Goal: Transaction & Acquisition: Book appointment/travel/reservation

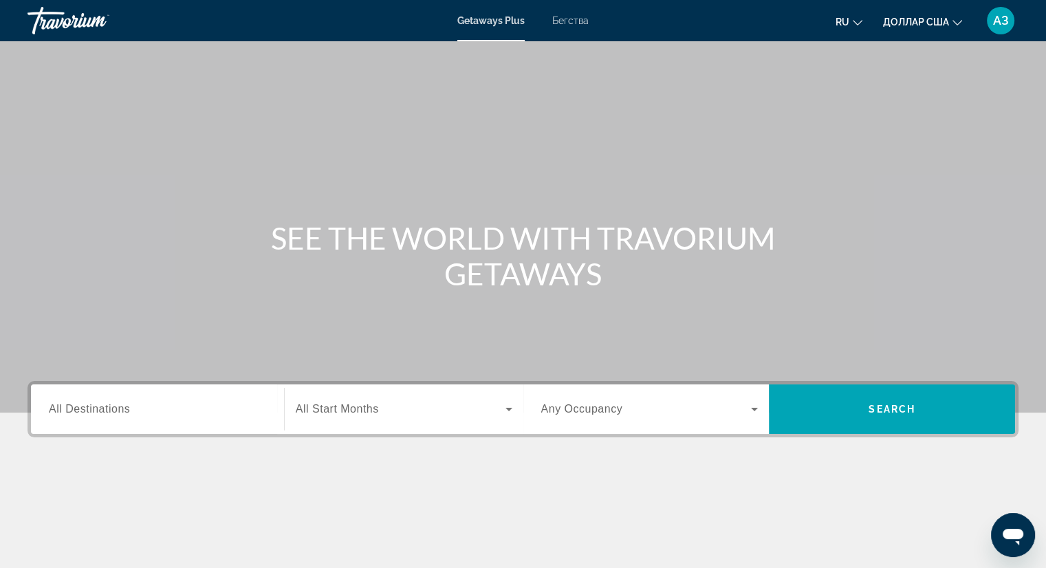
click at [575, 163] on div "Основное содержание" at bounding box center [523, 206] width 1046 height 413
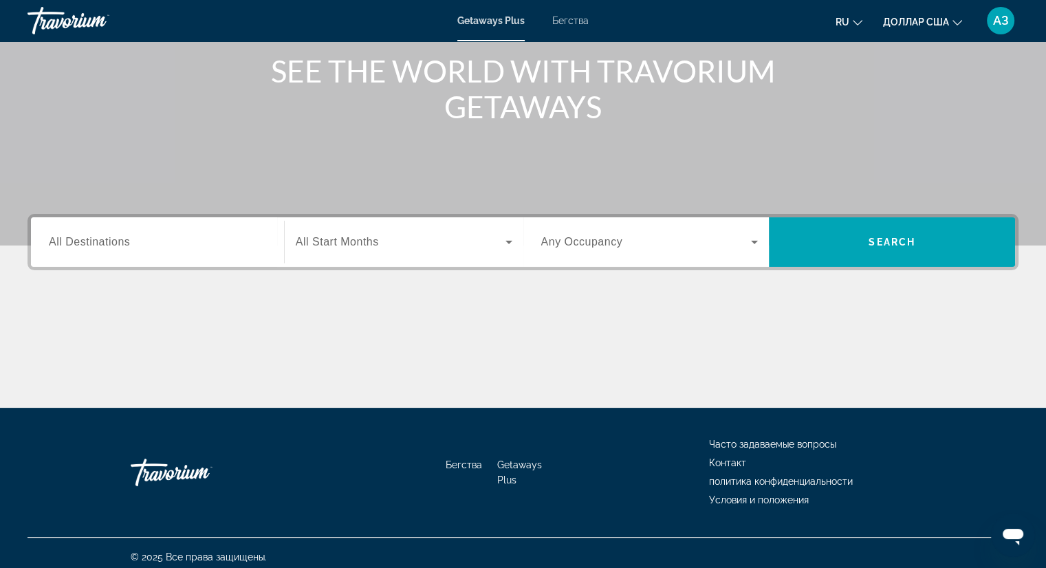
scroll to position [175, 0]
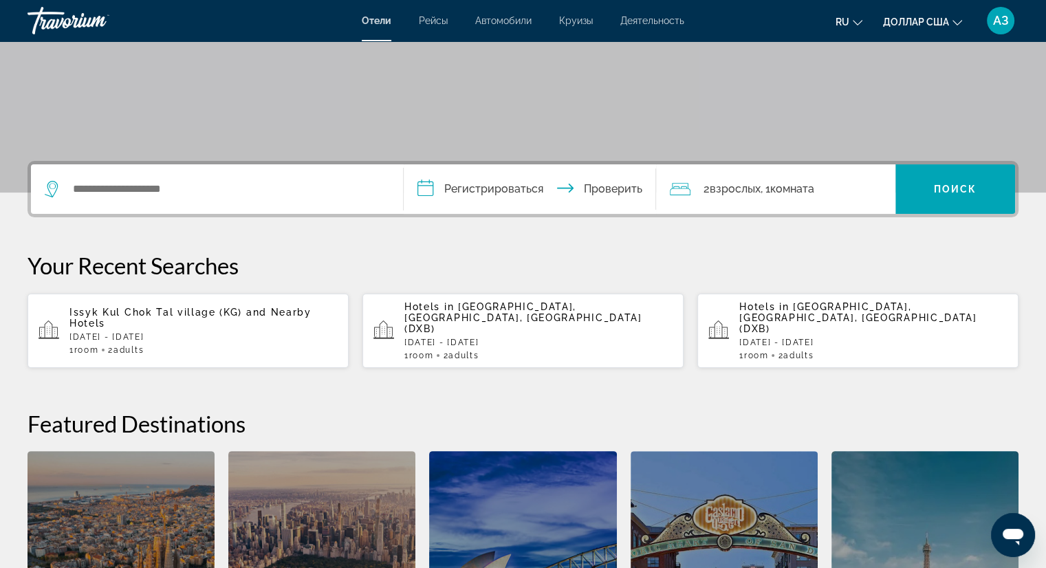
scroll to position [248, 0]
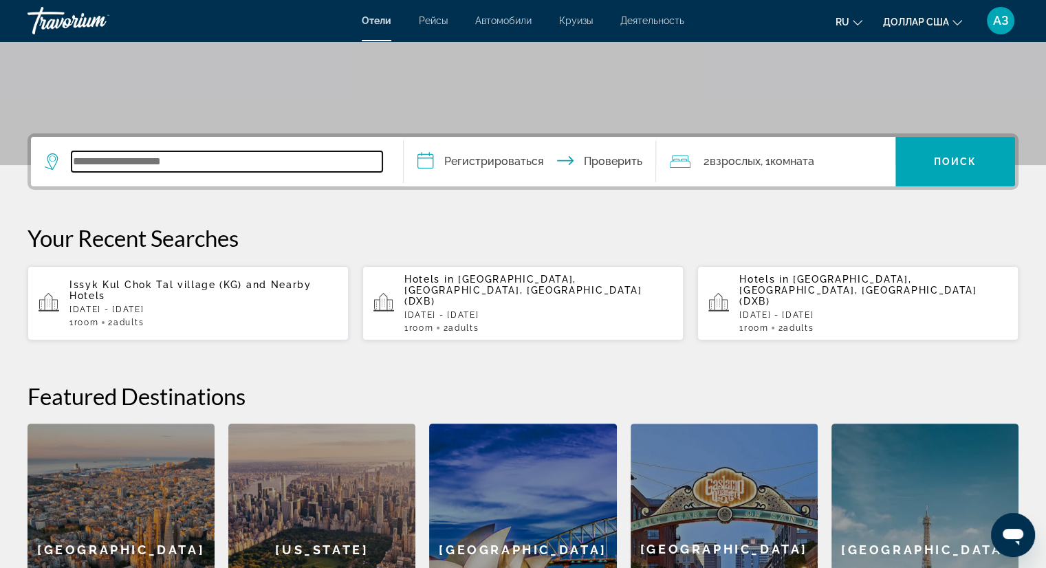
click at [132, 164] on input "Виджет поиска" at bounding box center [227, 161] width 311 height 21
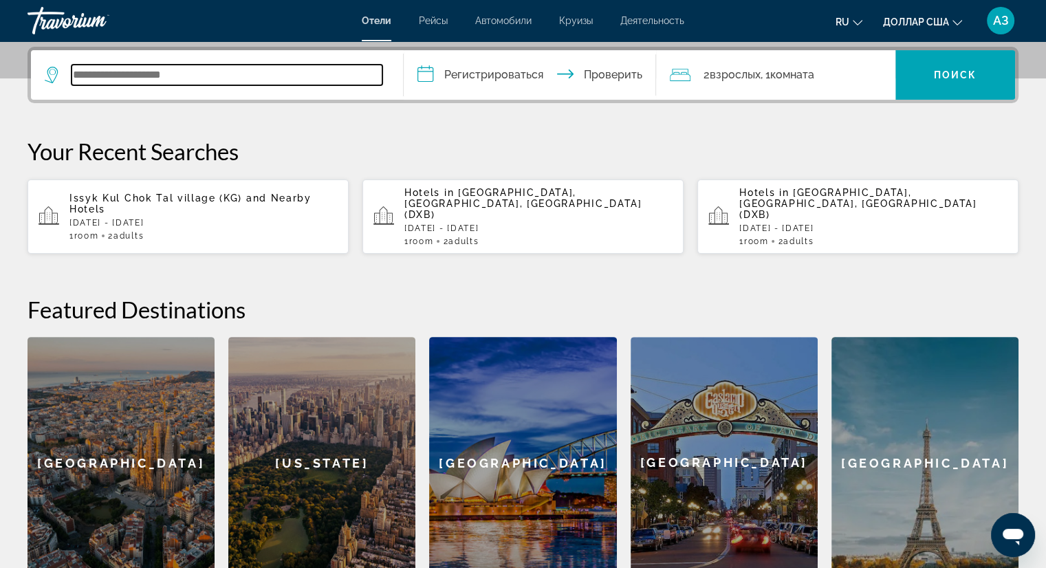
scroll to position [336, 0]
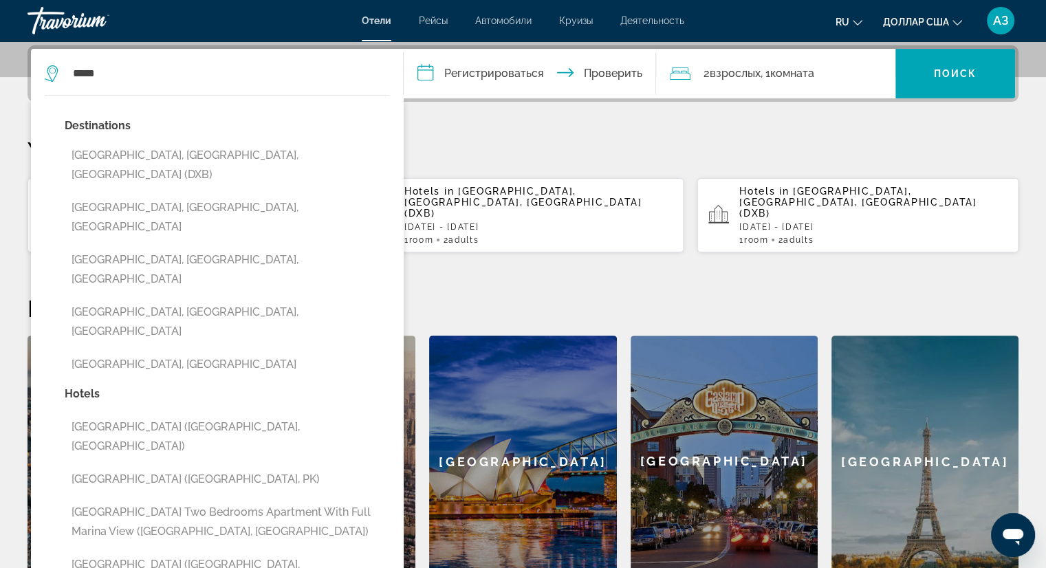
click at [132, 164] on button "[GEOGRAPHIC_DATA], [GEOGRAPHIC_DATA], [GEOGRAPHIC_DATA] (DXB)" at bounding box center [227, 164] width 325 height 45
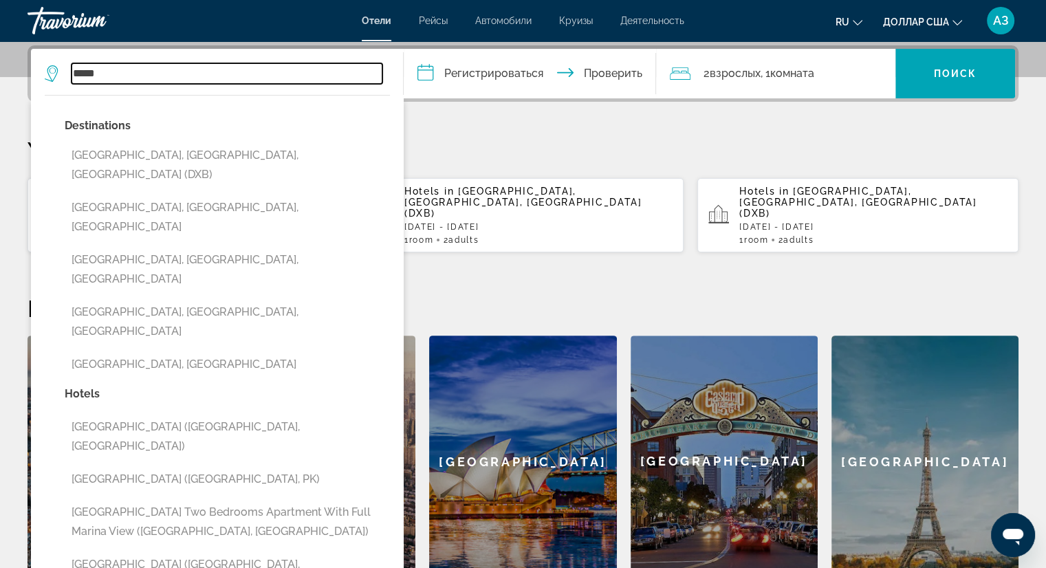
type input "**********"
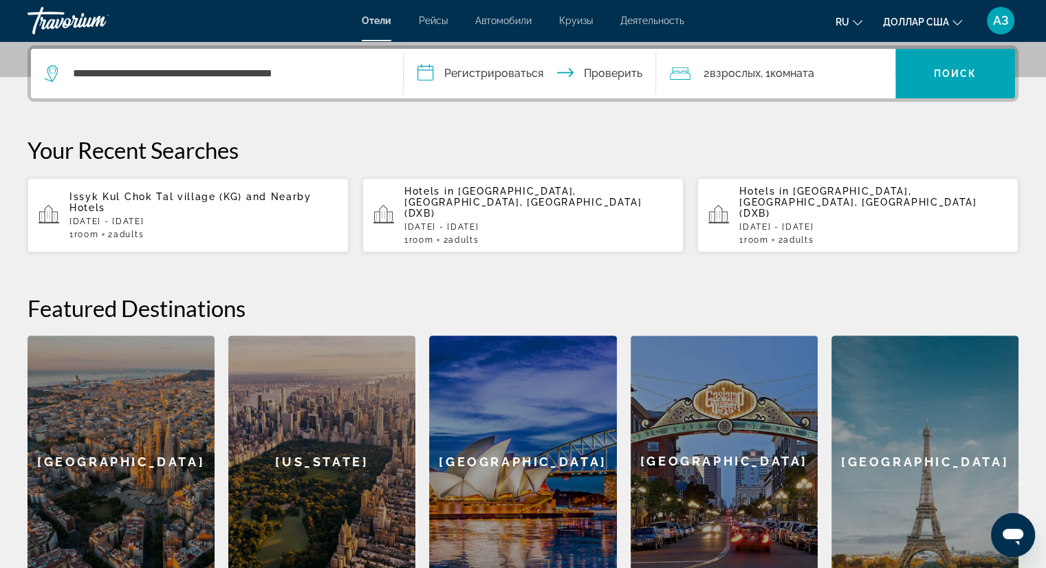
click at [427, 74] on input "**********" at bounding box center [533, 76] width 259 height 54
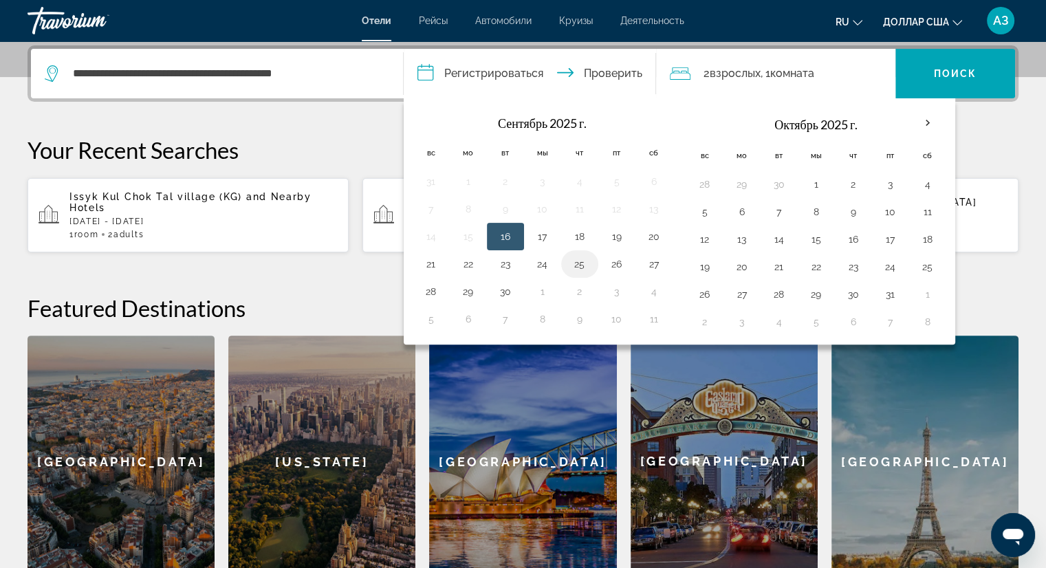
click at [578, 263] on button "25" at bounding box center [580, 264] width 22 height 19
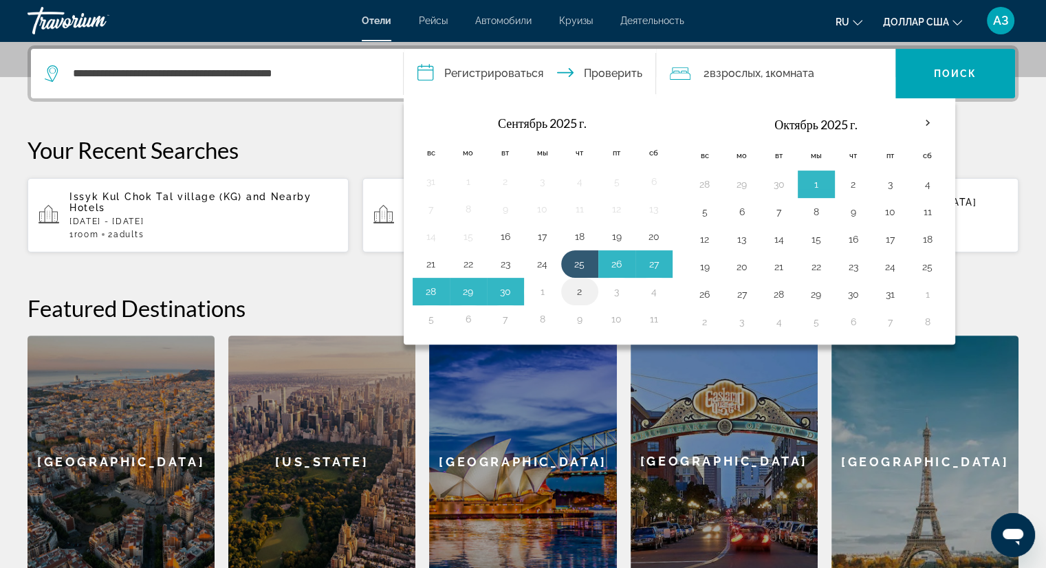
click at [572, 292] on button "2" at bounding box center [580, 291] width 22 height 19
type input "**********"
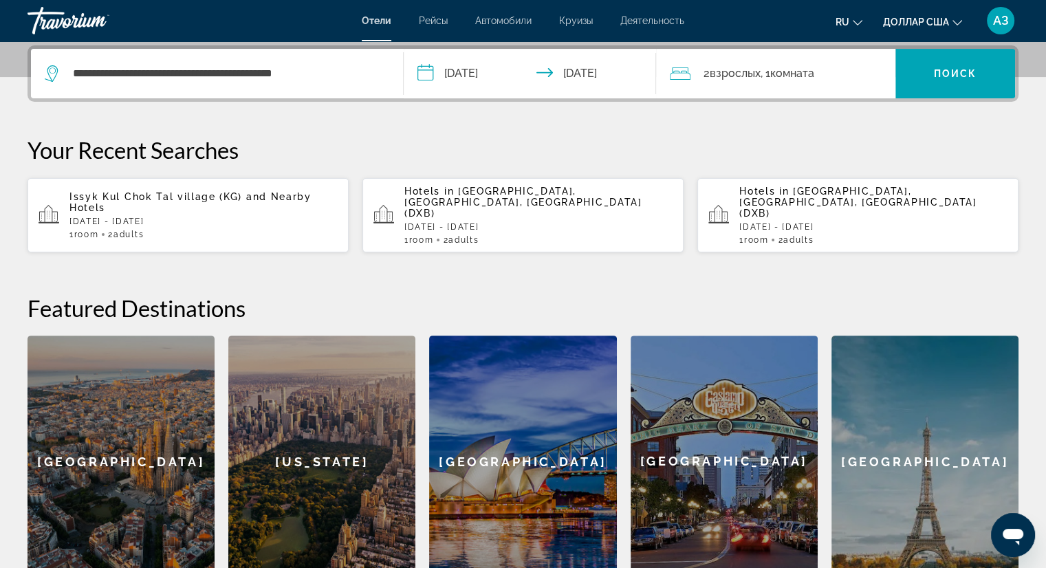
click at [790, 74] on font "комната" at bounding box center [792, 73] width 44 height 13
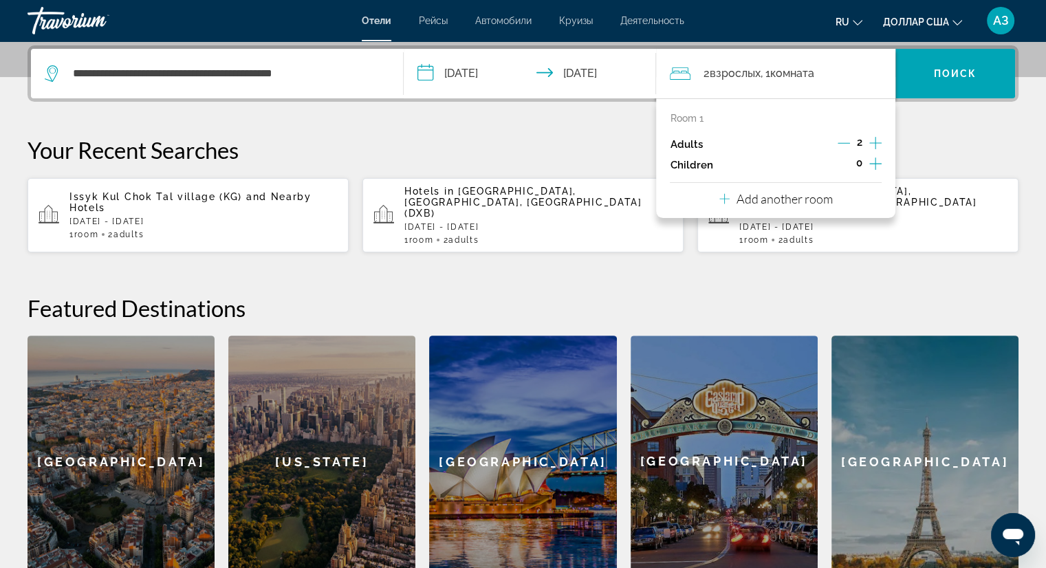
click at [875, 164] on icon "Increment children" at bounding box center [876, 164] width 12 height 12
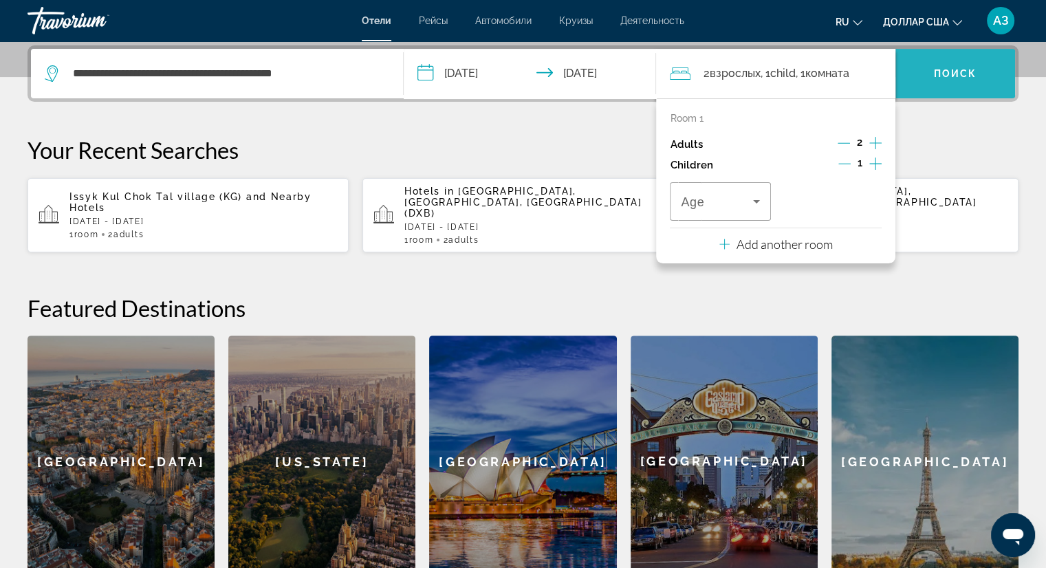
click at [958, 74] on font "Поиск" at bounding box center [955, 73] width 43 height 11
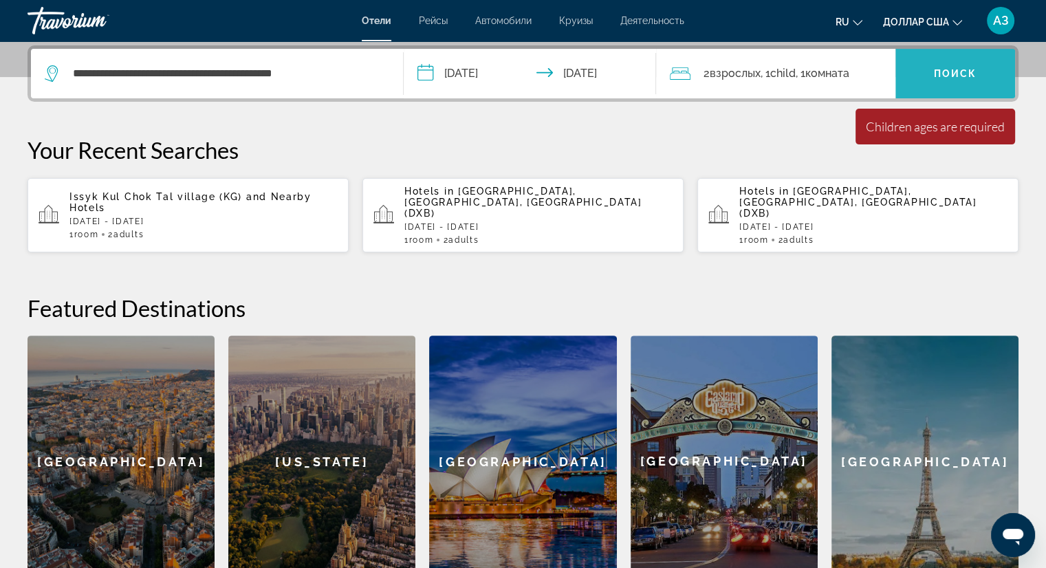
click at [958, 74] on font "Поиск" at bounding box center [955, 73] width 43 height 11
click at [805, 70] on font ", 1" at bounding box center [800, 73] width 10 height 13
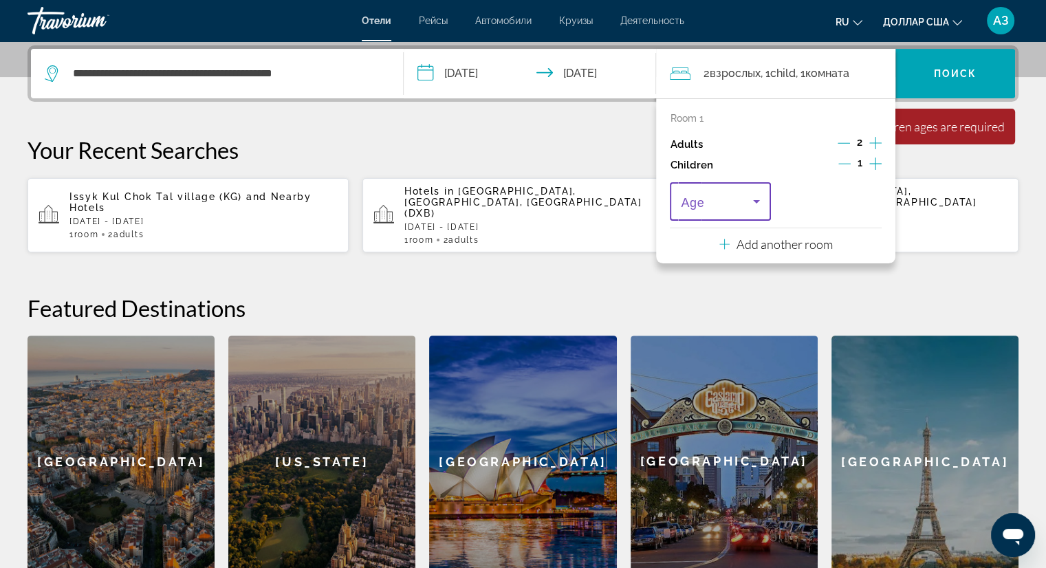
click at [759, 201] on icon "Travelers: 2 adults, 1 child" at bounding box center [757, 201] width 17 height 17
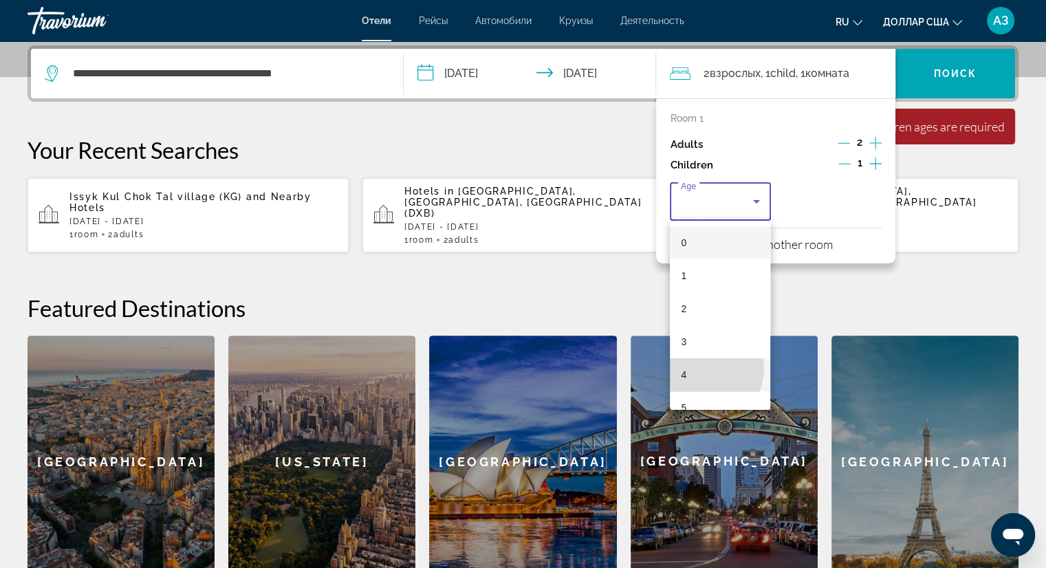
click at [701, 369] on mat-option "4" at bounding box center [720, 374] width 100 height 33
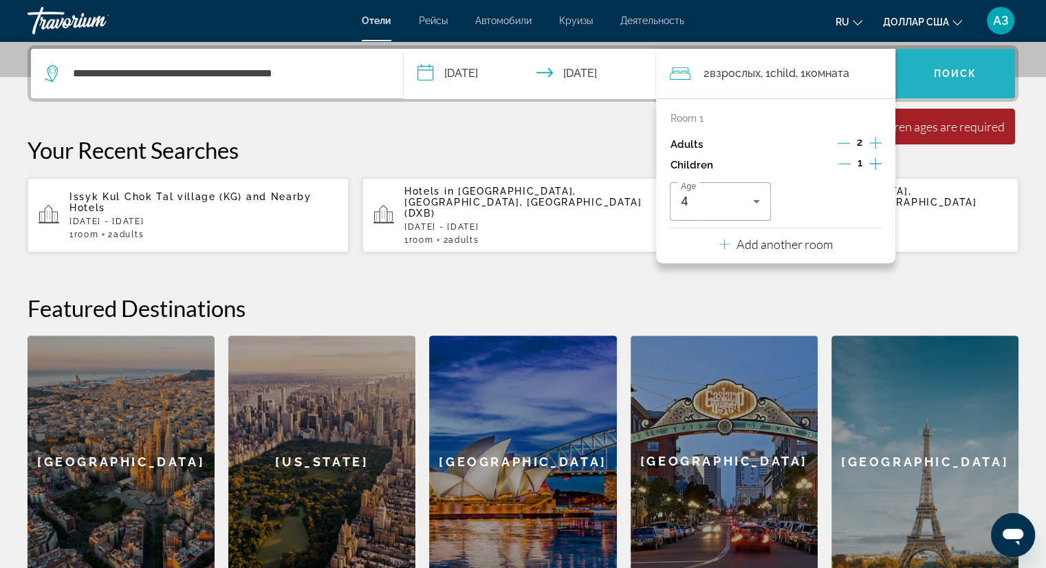
click at [959, 74] on font "Поиск" at bounding box center [955, 73] width 43 height 11
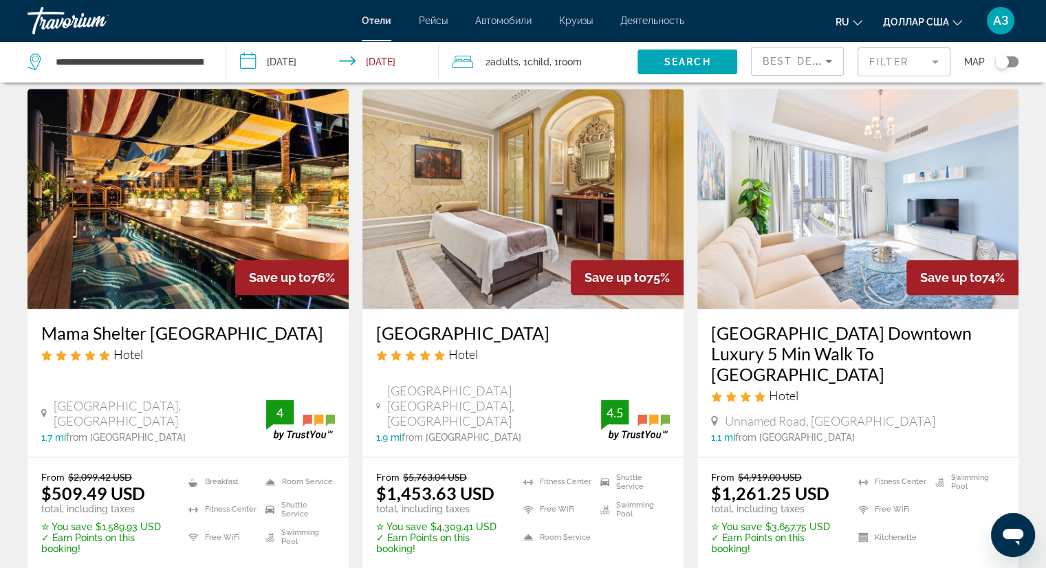
scroll to position [1624, 0]
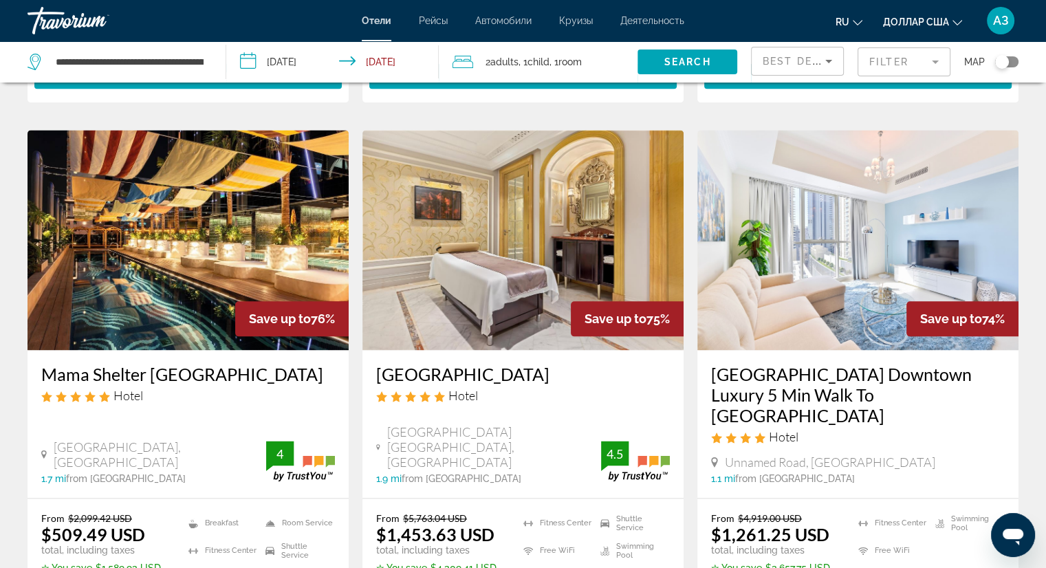
click at [820, 215] on img "Основное содержание" at bounding box center [858, 240] width 321 height 220
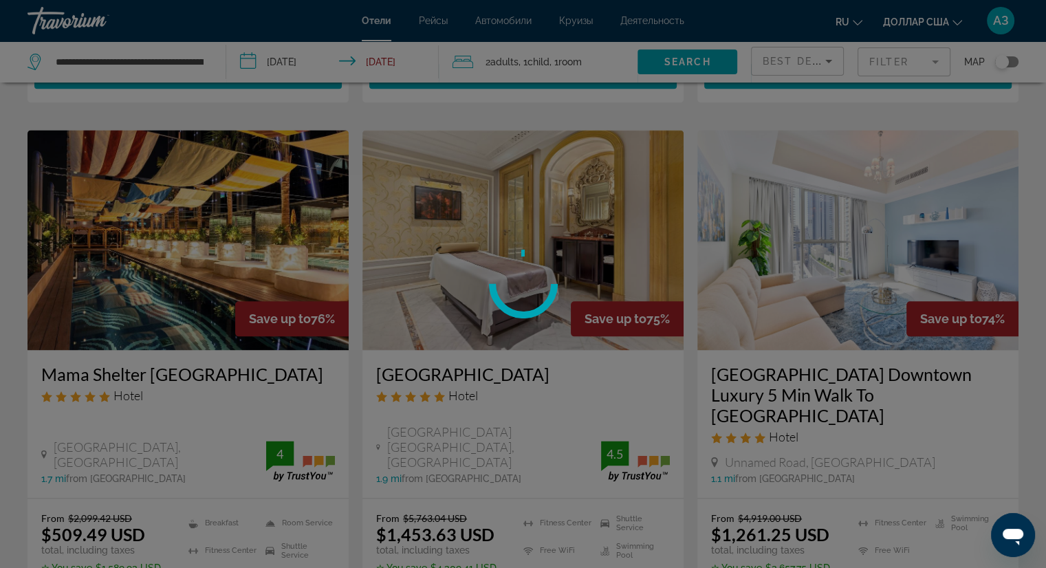
click at [820, 215] on div at bounding box center [523, 284] width 1046 height 568
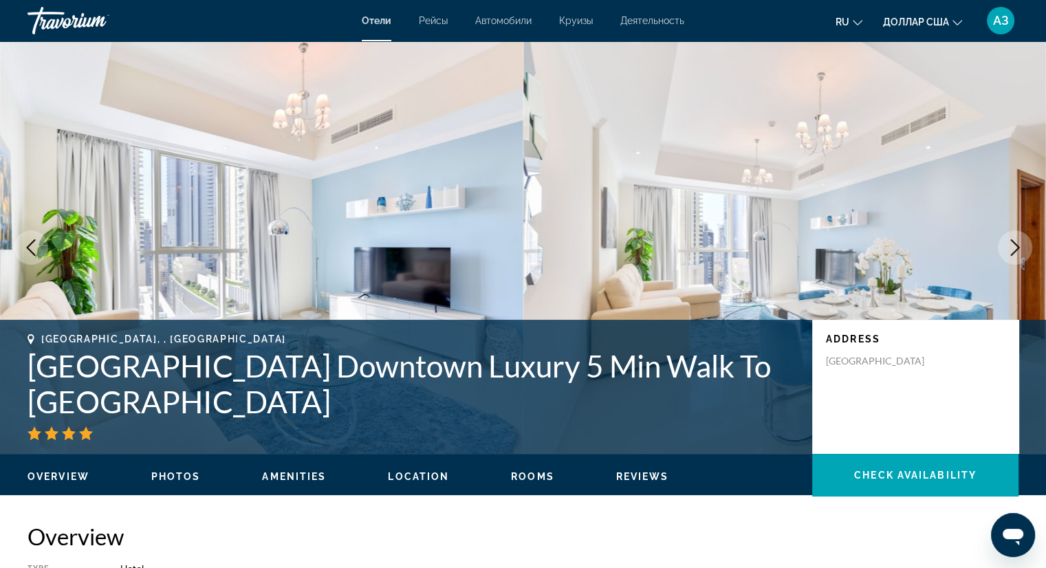
click at [1016, 252] on icon "Next image" at bounding box center [1015, 247] width 17 height 17
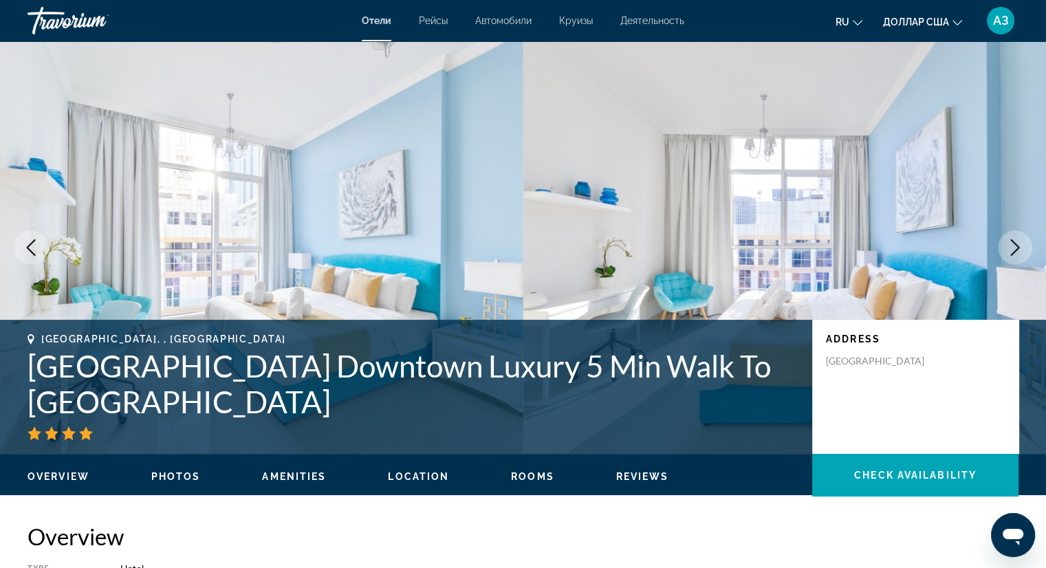
click at [527, 486] on div "Overview Photos Amenities Location Rooms Reviews Check Availability" at bounding box center [523, 475] width 1046 height 43
click at [526, 473] on span "Rooms" at bounding box center [532, 476] width 43 height 11
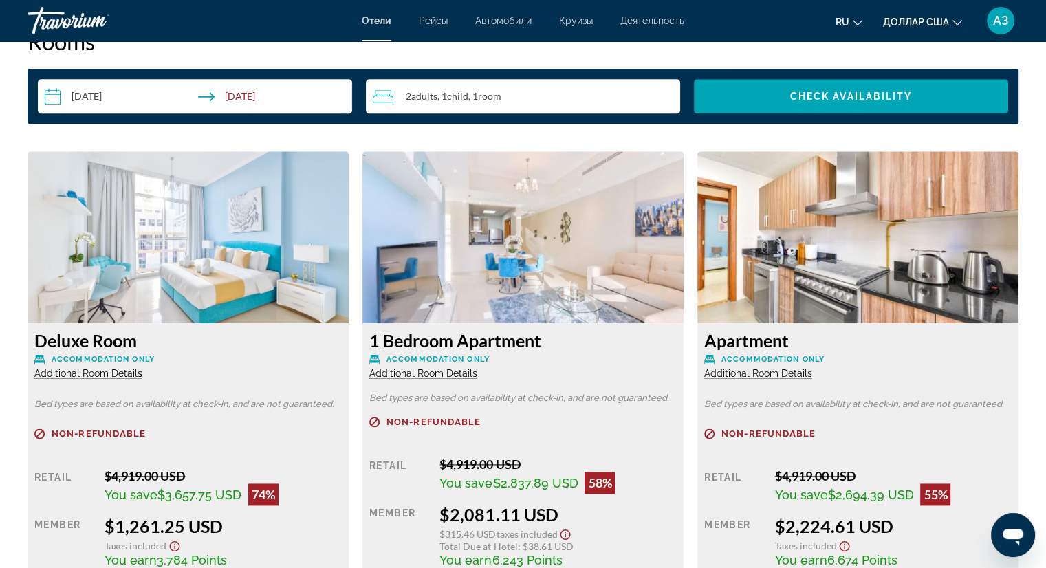
scroll to position [1824, 0]
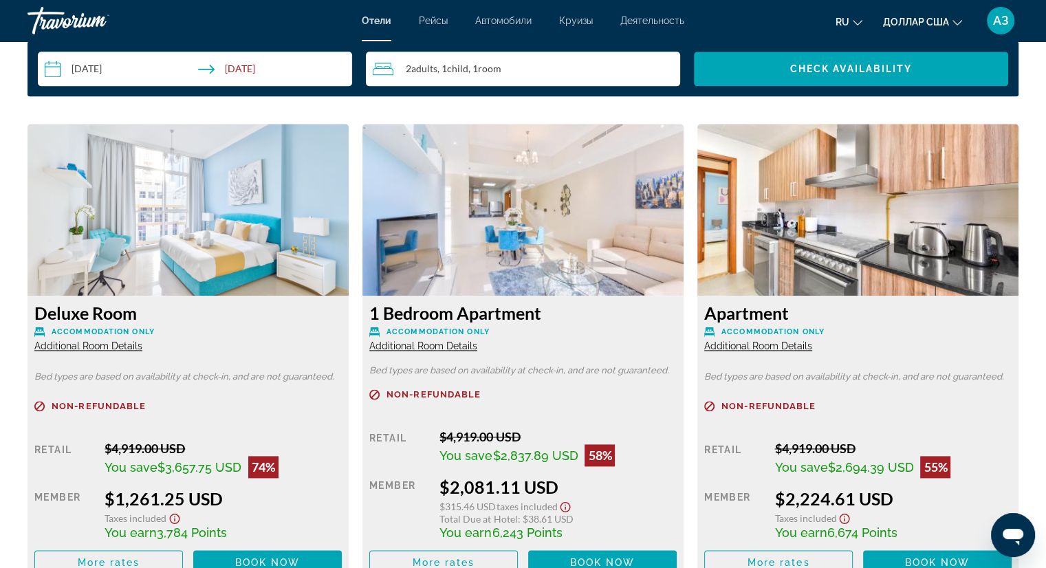
click at [161, 217] on img "Основное содержание" at bounding box center [188, 210] width 321 height 172
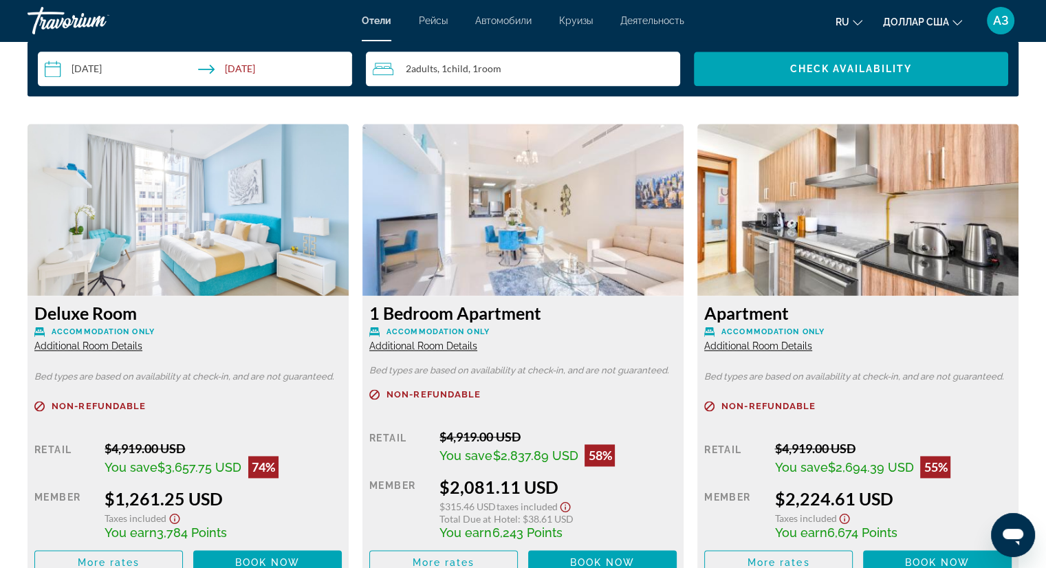
click at [161, 217] on img "Основное содержание" at bounding box center [188, 210] width 321 height 172
click at [283, 565] on span "Book now" at bounding box center [267, 562] width 65 height 11
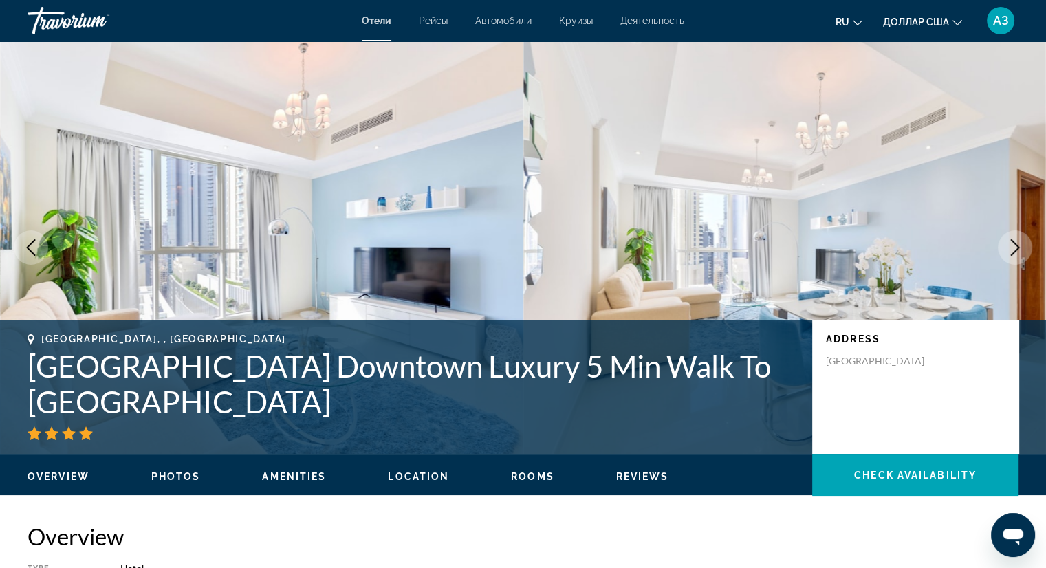
scroll to position [28, 0]
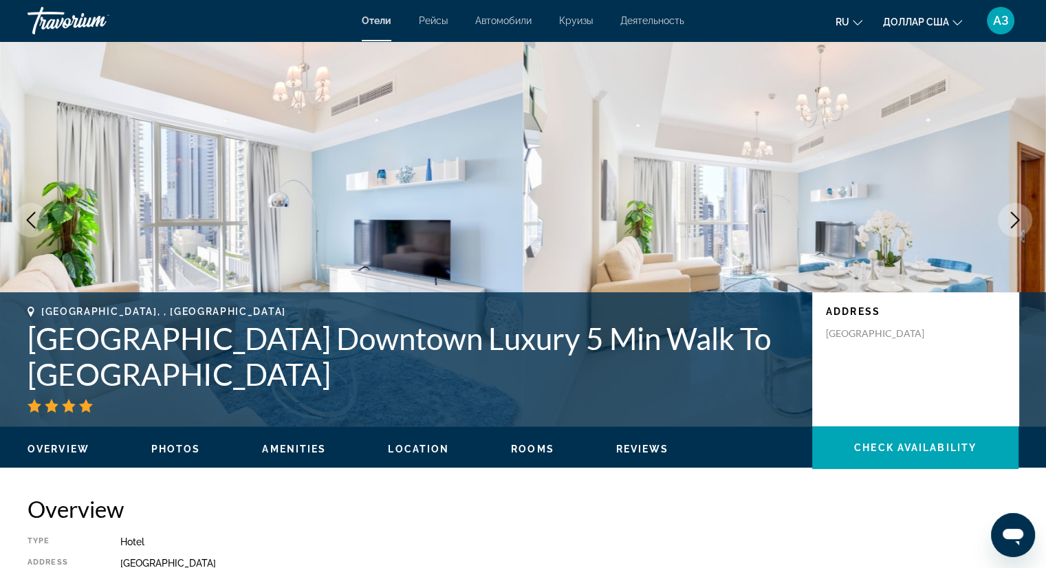
click at [1013, 215] on icon "Next image" at bounding box center [1015, 220] width 17 height 17
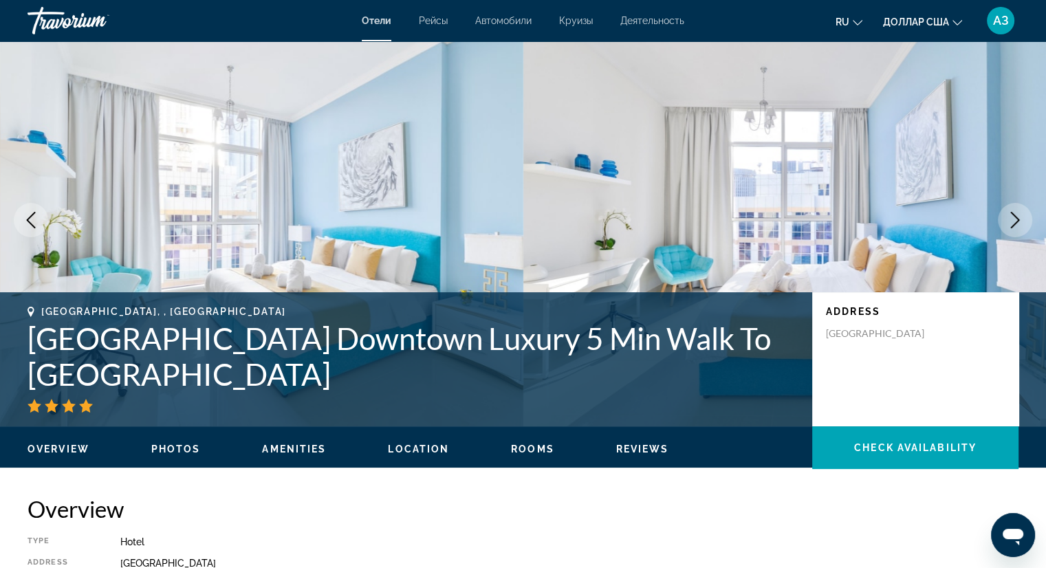
click at [1013, 215] on icon "Next image" at bounding box center [1015, 220] width 17 height 17
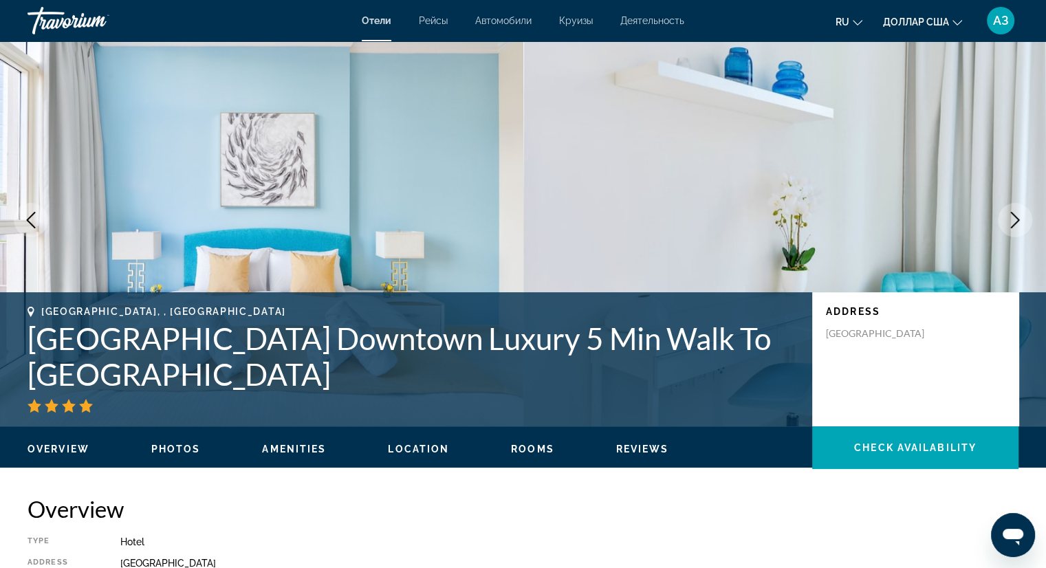
click at [1013, 215] on icon "Next image" at bounding box center [1015, 220] width 17 height 17
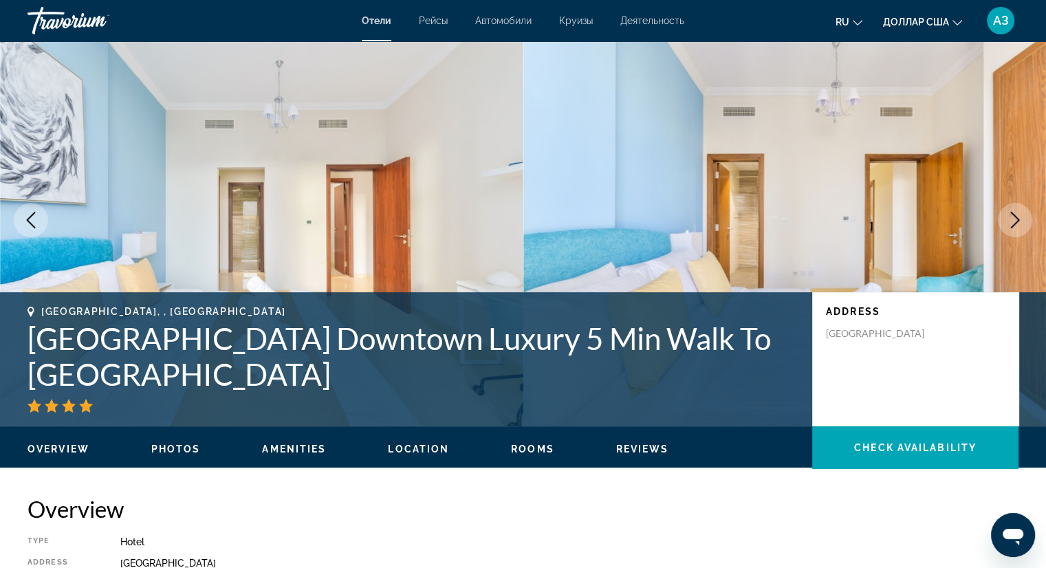
click at [1013, 215] on icon "Next image" at bounding box center [1015, 220] width 17 height 17
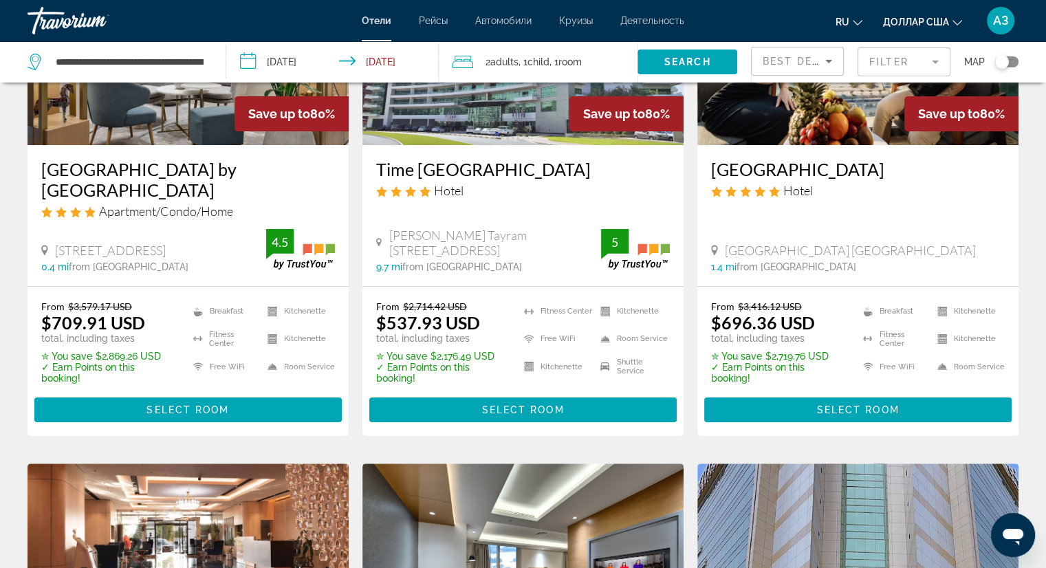
scroll to position [255, 0]
